Goal: Information Seeking & Learning: Compare options

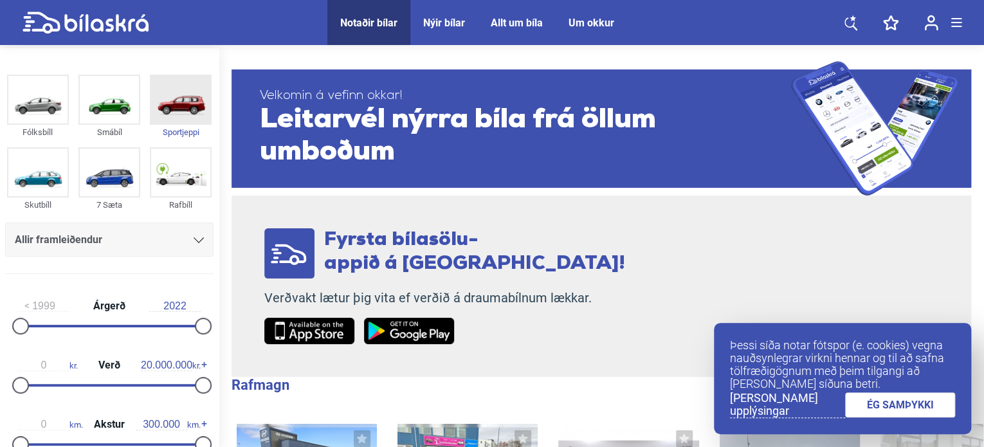
click at [193, 92] on img at bounding box center [180, 100] width 59 height 48
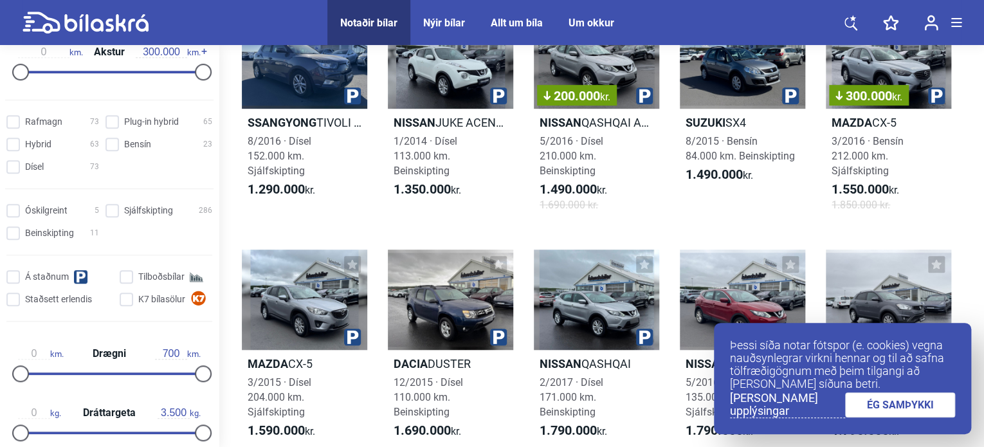
scroll to position [343, 0]
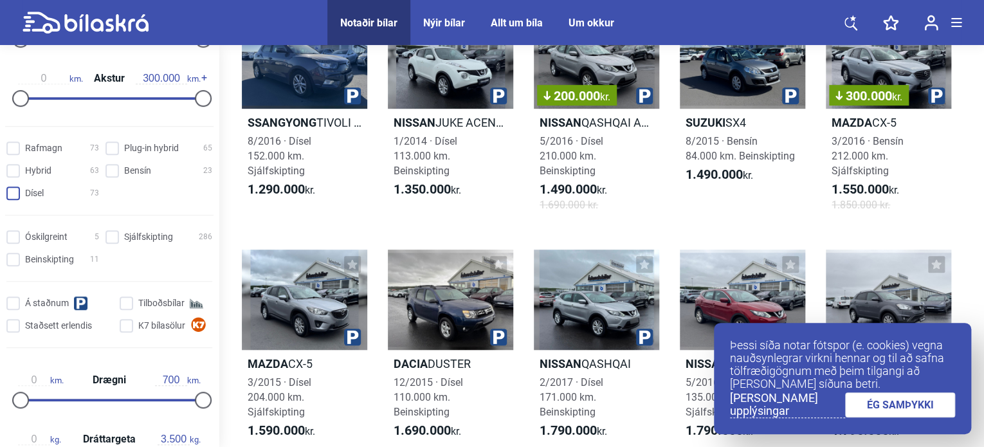
drag, startPoint x: 17, startPoint y: 191, endPoint x: 23, endPoint y: 195, distance: 7.5
click at [16, 191] on input "Dísel 73" at bounding box center [54, 194] width 93 height 14
checkbox input "true"
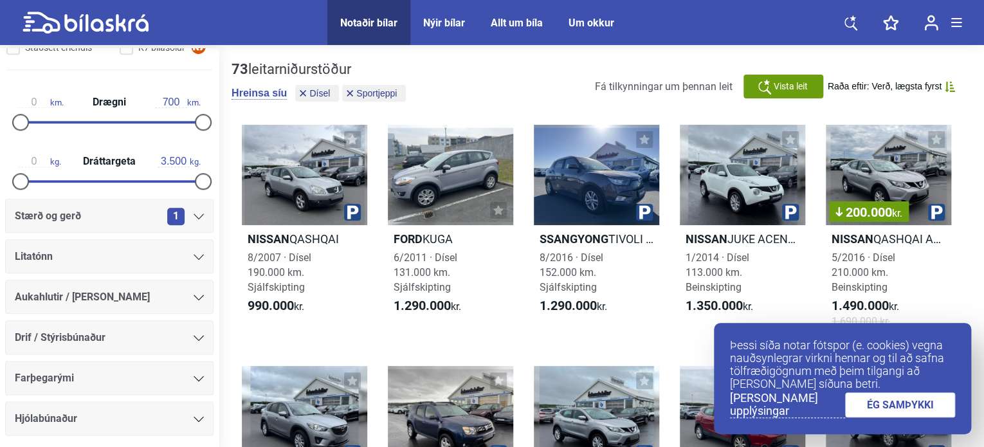
scroll to position [670, 0]
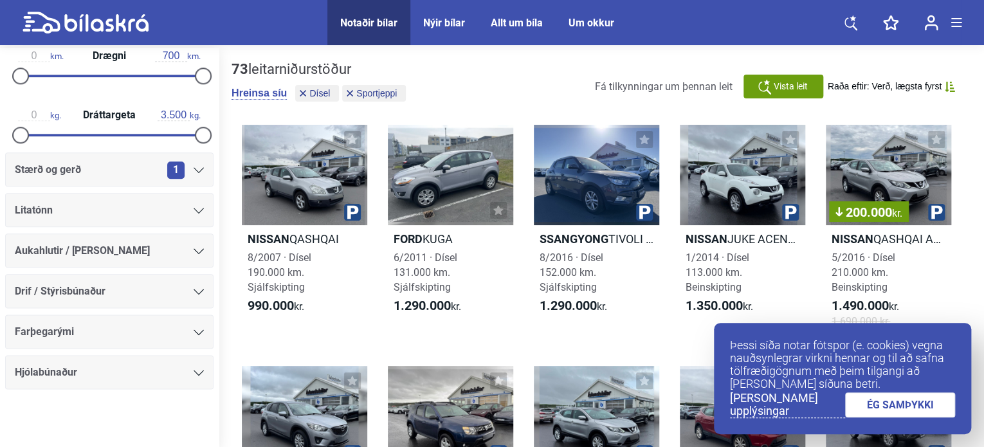
click at [194, 293] on div at bounding box center [199, 291] width 10 height 10
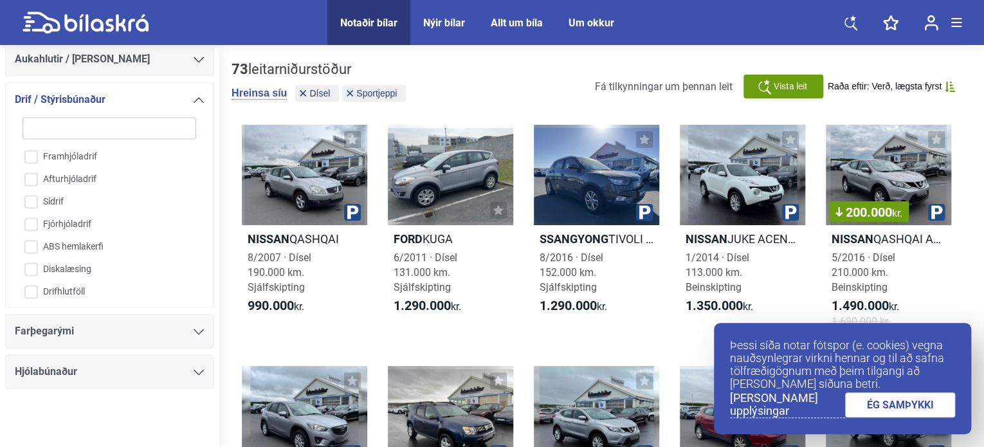
click at [196, 97] on icon at bounding box center [199, 100] width 10 height 6
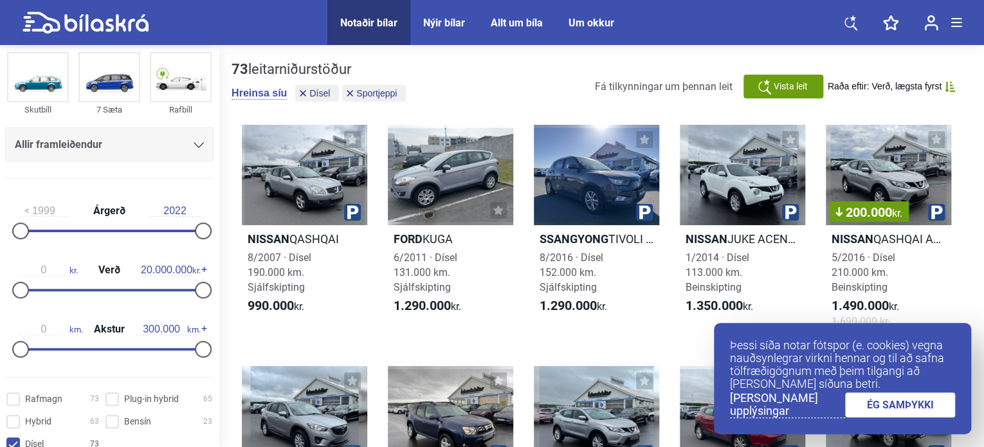
scroll to position [70, 0]
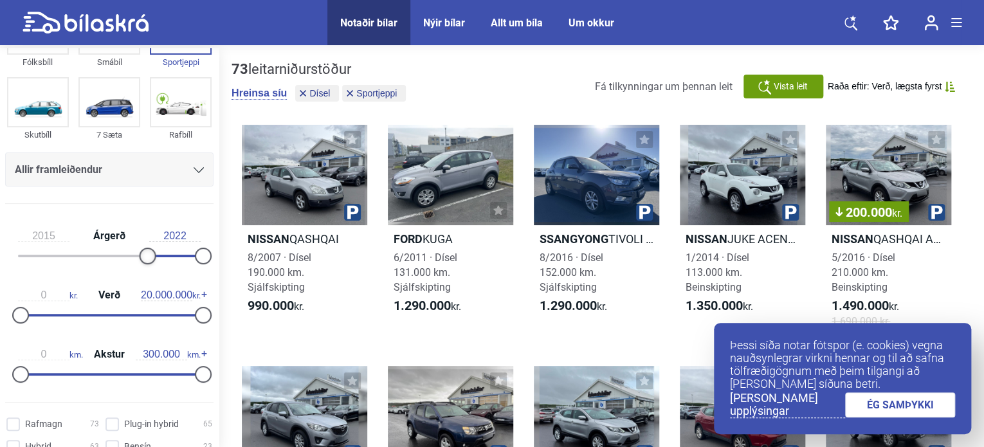
type input "2016"
drag, startPoint x: 25, startPoint y: 253, endPoint x: 157, endPoint y: 262, distance: 132.1
click at [157, 262] on div at bounding box center [155, 256] width 17 height 17
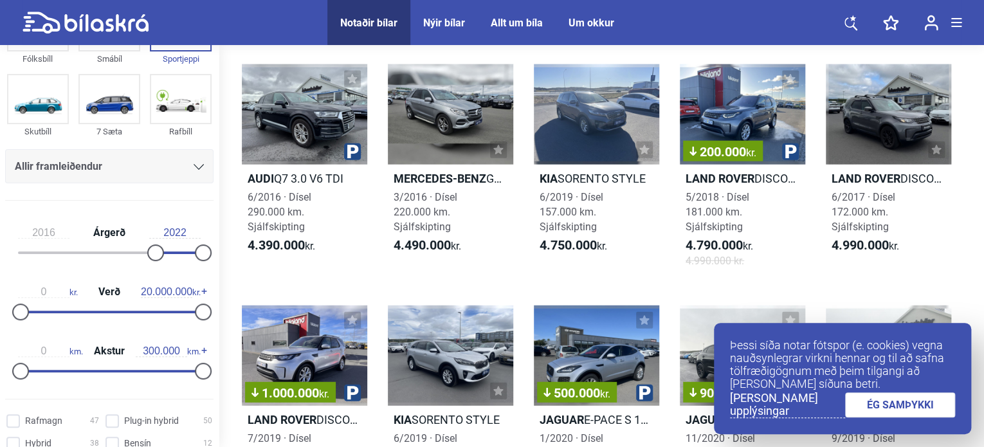
scroll to position [1286, 0]
